Goal: Task Accomplishment & Management: Use online tool/utility

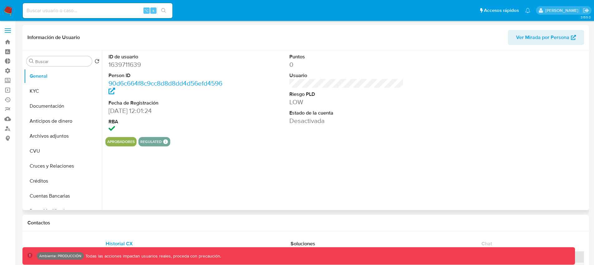
select select "10"
click at [9, 35] on label at bounding box center [8, 30] width 16 height 13
click at [0, 0] on input "checkbox" at bounding box center [0, 0] width 0 height 0
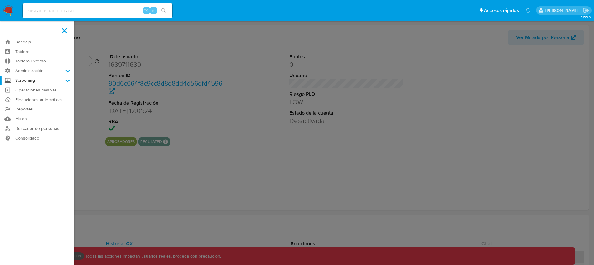
click at [41, 83] on label "Screening" at bounding box center [37, 80] width 74 height 10
click at [0, 0] on input "Screening" at bounding box center [0, 0] width 0 height 0
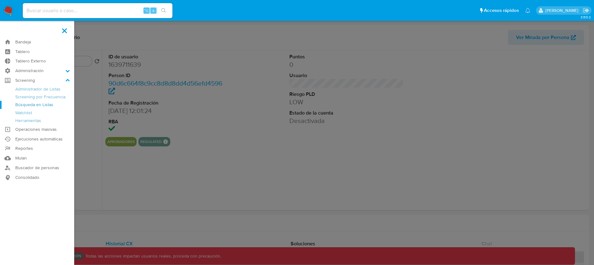
click at [32, 105] on link "Búsqueda en Listas" at bounding box center [37, 105] width 74 height 8
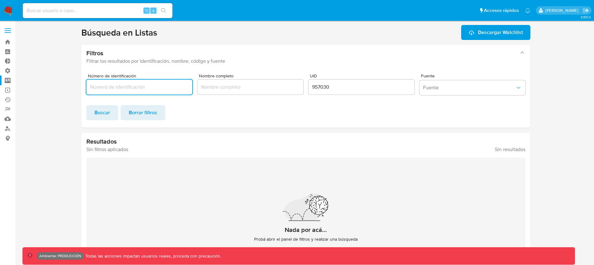
click at [316, 90] on input "957030" at bounding box center [361, 87] width 106 height 8
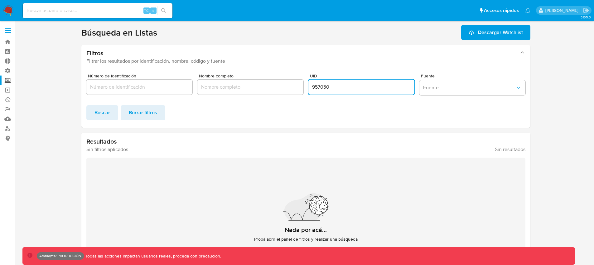
click at [316, 90] on input "957030" at bounding box center [361, 87] width 106 height 8
type input "8236263"
click at [96, 114] on span "Buscar" at bounding box center [102, 113] width 16 height 14
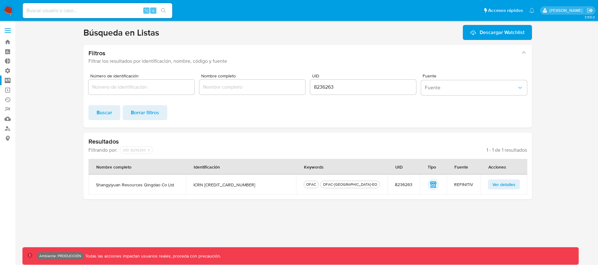
click at [498, 178] on td "Ver detalles" at bounding box center [504, 184] width 47 height 20
click at [498, 180] on span "Ver detalles" at bounding box center [504, 184] width 23 height 9
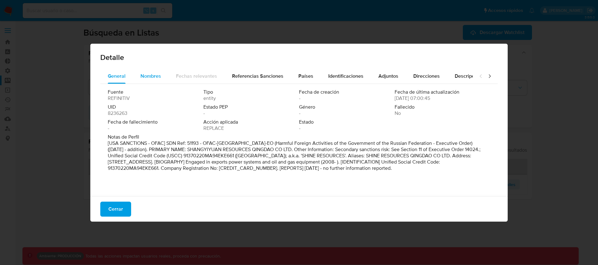
click at [149, 78] on span "Nombres" at bounding box center [151, 75] width 21 height 7
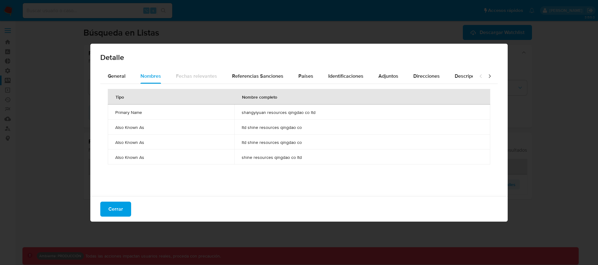
click at [264, 127] on span "ltd shine resources qingdao co" at bounding box center [362, 127] width 241 height 6
click at [260, 144] on span "ltd shine resources qingdao co" at bounding box center [362, 142] width 241 height 6
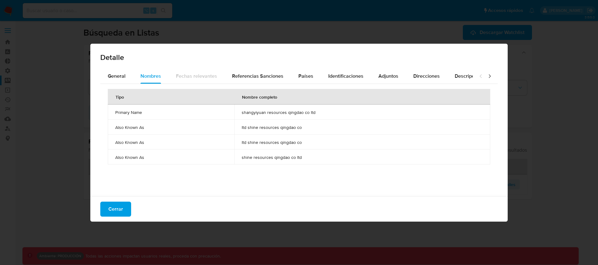
click at [264, 128] on span "ltd shine resources qingdao co" at bounding box center [362, 127] width 241 height 6
click at [264, 142] on span "ltd shine resources qingdao co" at bounding box center [362, 142] width 241 height 6
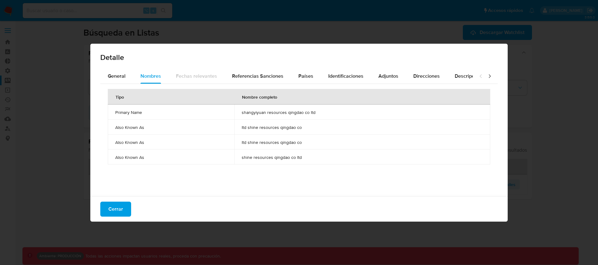
click at [259, 155] on span "shine resources qingdao co ltd" at bounding box center [362, 157] width 241 height 6
click at [104, 36] on div "Detalle General Nombres Fechas relevantes Referencias Sanciones Países Identifi…" at bounding box center [299, 132] width 598 height 265
click at [94, 9] on div "Detalle General Nombres Fechas relevantes Referencias Sanciones Países Identifi…" at bounding box center [299, 132] width 598 height 265
click at [115, 205] on span "Cerrar" at bounding box center [115, 209] width 15 height 14
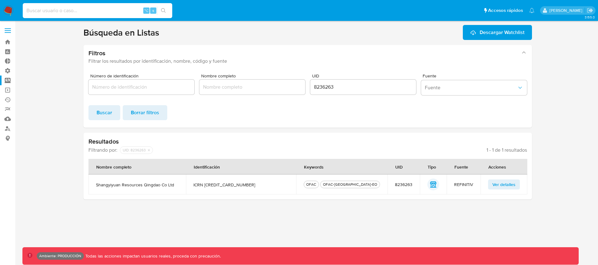
click at [74, 12] on input at bounding box center [98, 11] width 150 height 8
paste input "344752764"
type input "344752764"
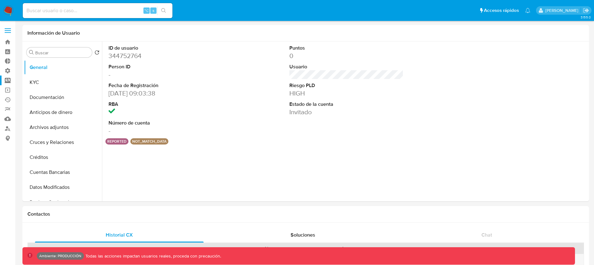
select select "10"
click at [109, 9] on input at bounding box center [98, 11] width 150 height 8
type input "fedefalavigna"
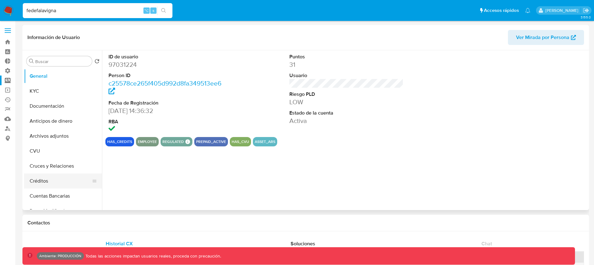
select select "10"
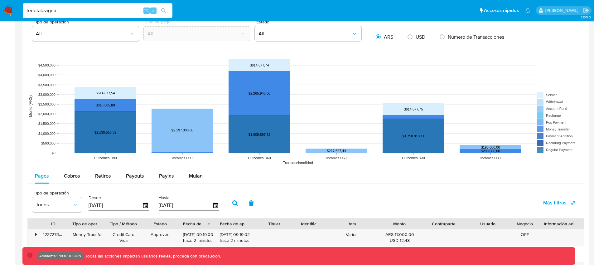
scroll to position [489, 0]
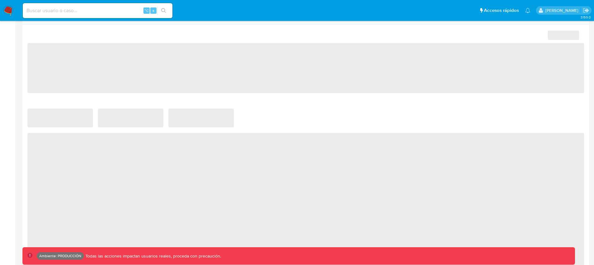
select select "10"
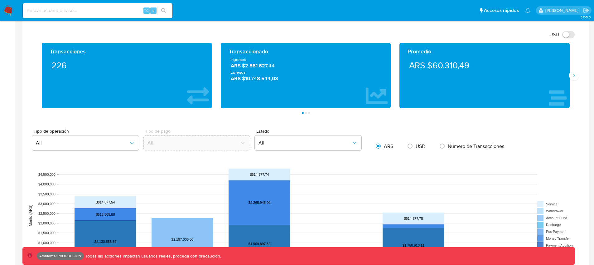
scroll to position [505, 0]
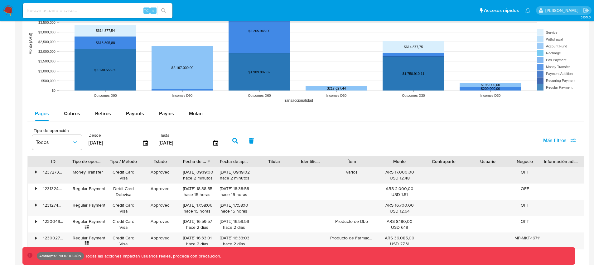
click at [36, 171] on div "•" at bounding box center [36, 172] width 2 height 6
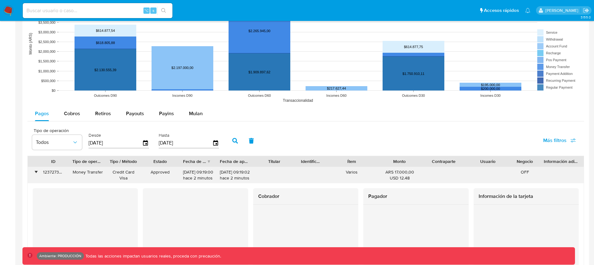
click at [36, 171] on div "•" at bounding box center [36, 172] width 2 height 6
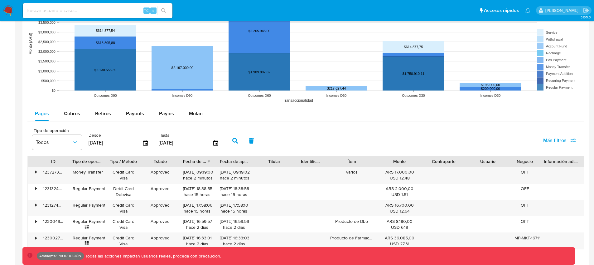
scroll to position [513, 0]
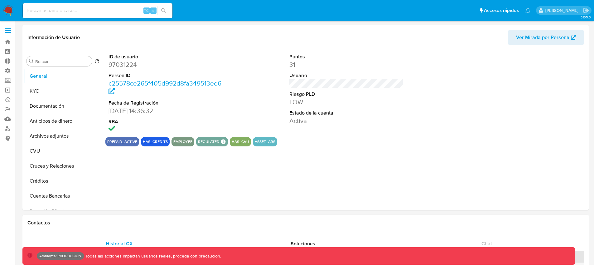
select select "10"
